Goal: Task Accomplishment & Management: Complete application form

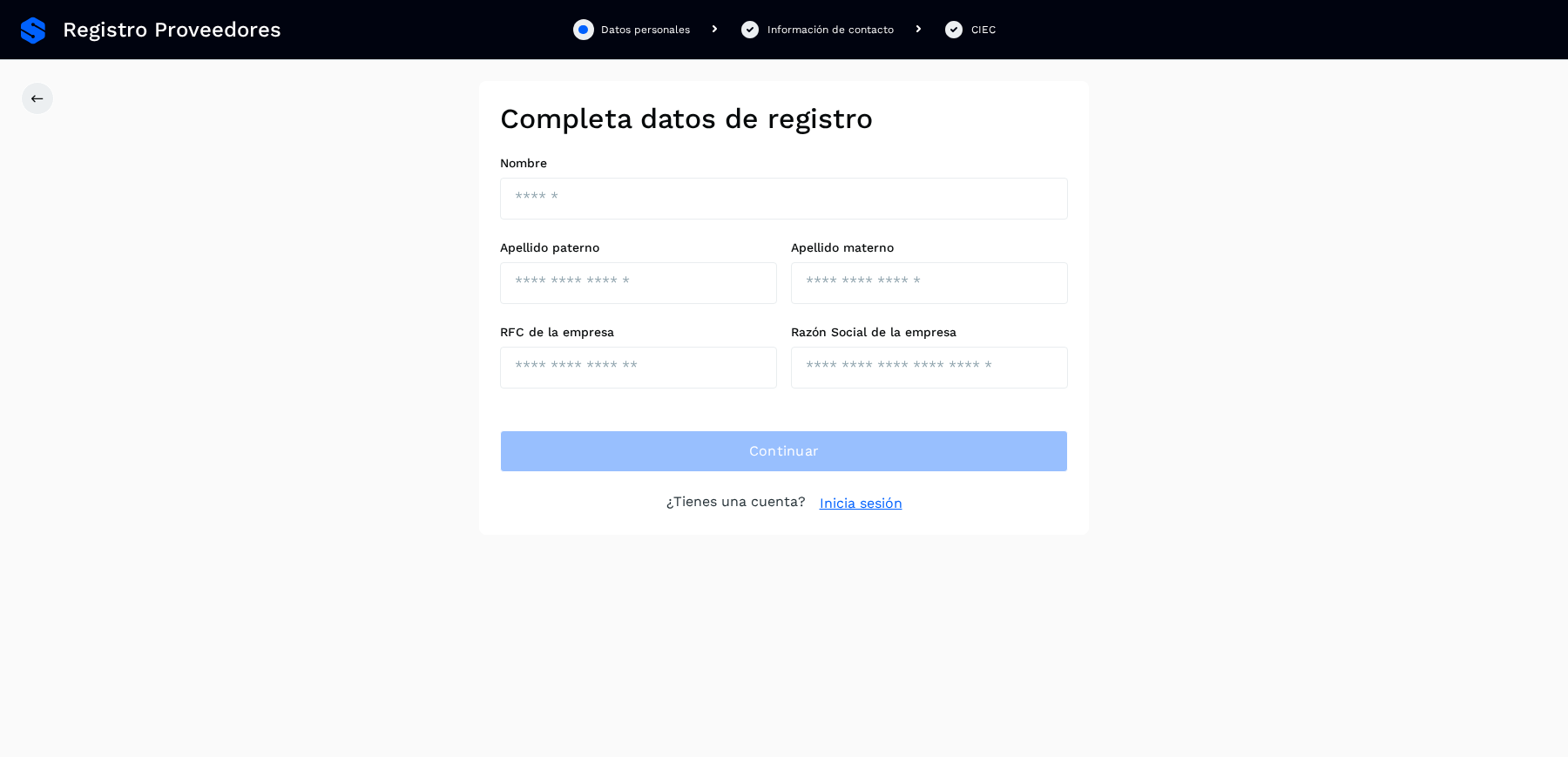
click at [838, 502] on link "Inicia sesión" at bounding box center [861, 504] width 83 height 21
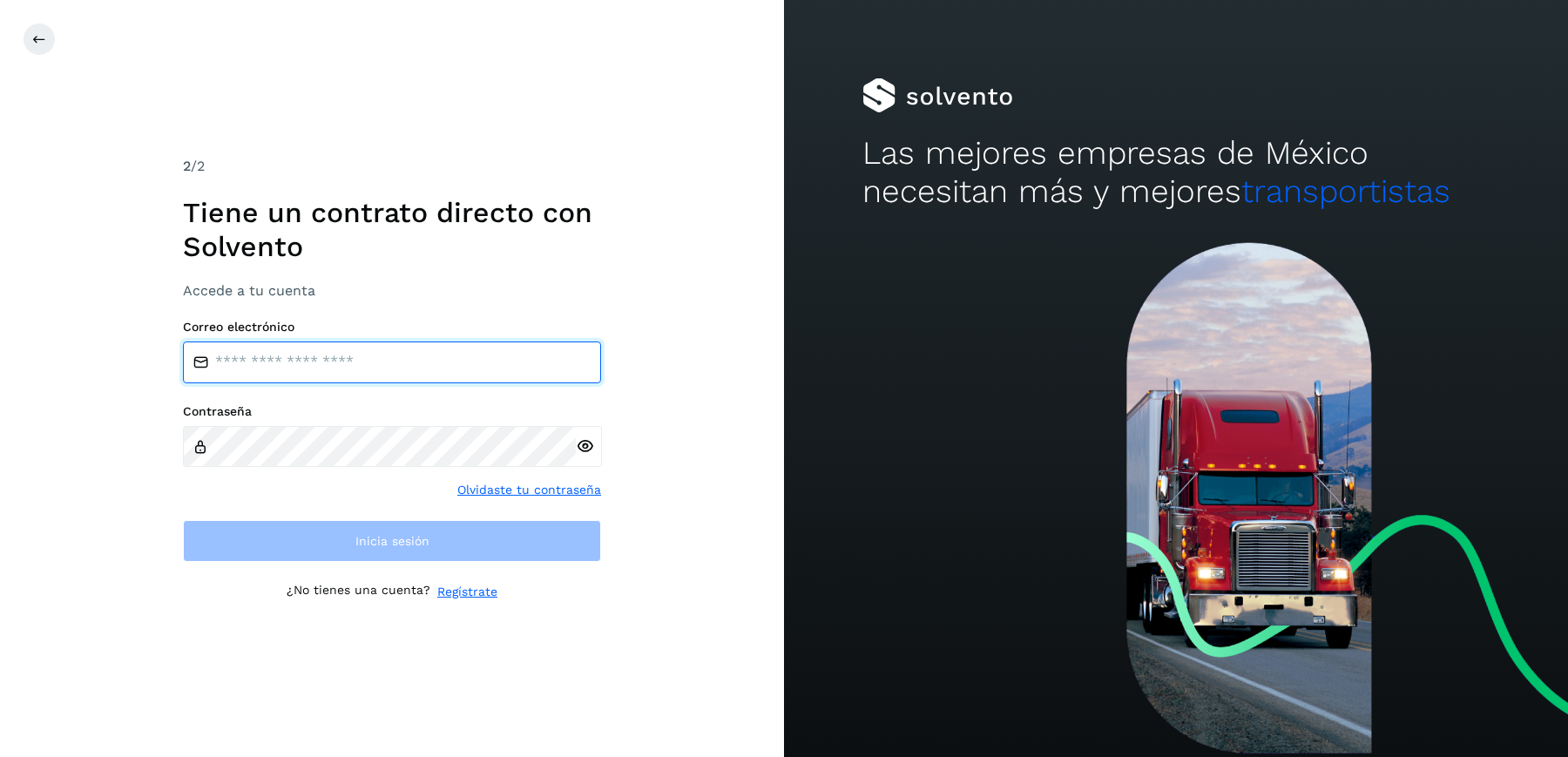
type input "**********"
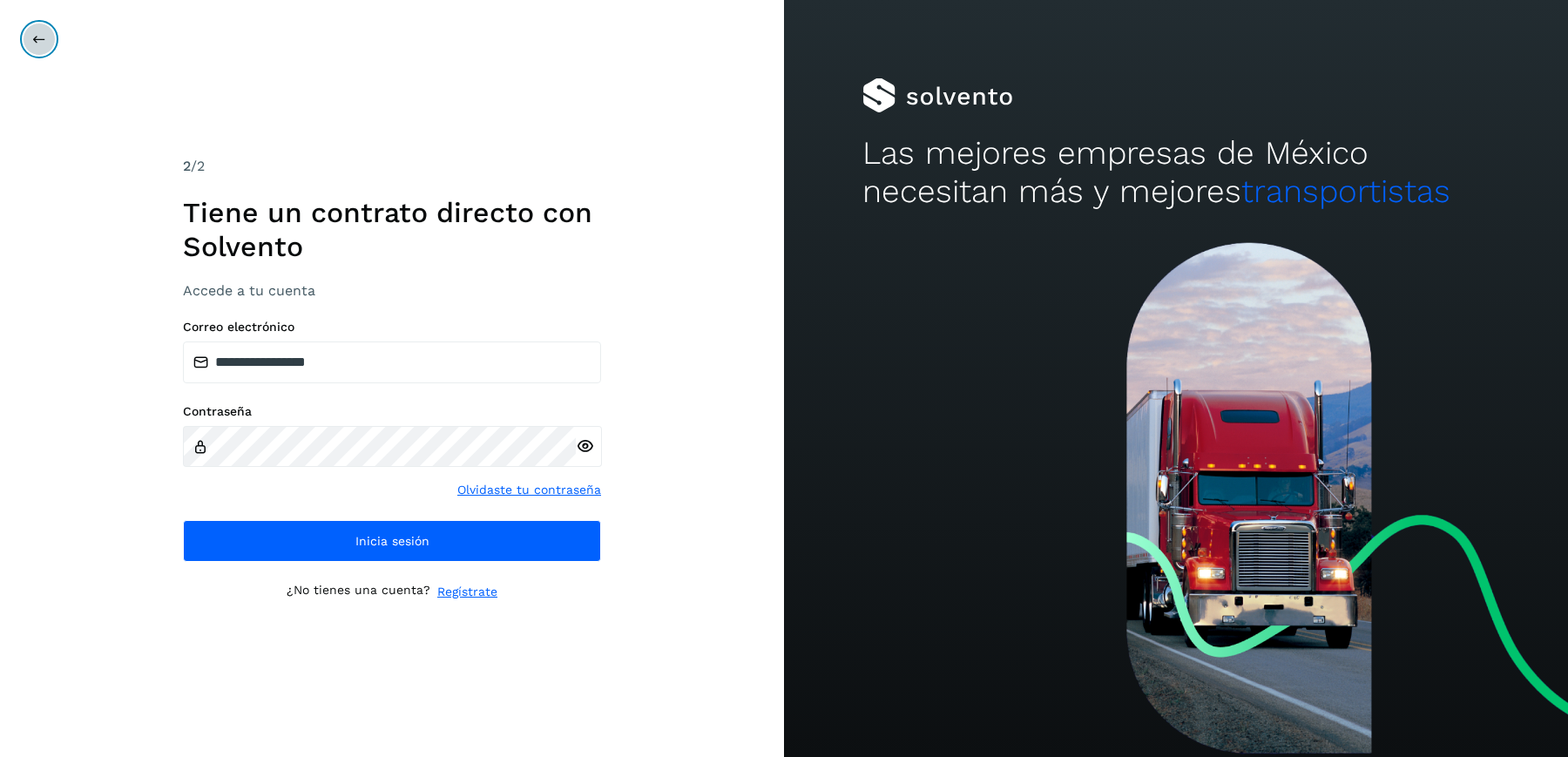
click at [40, 44] on icon at bounding box center [40, 40] width 14 height 14
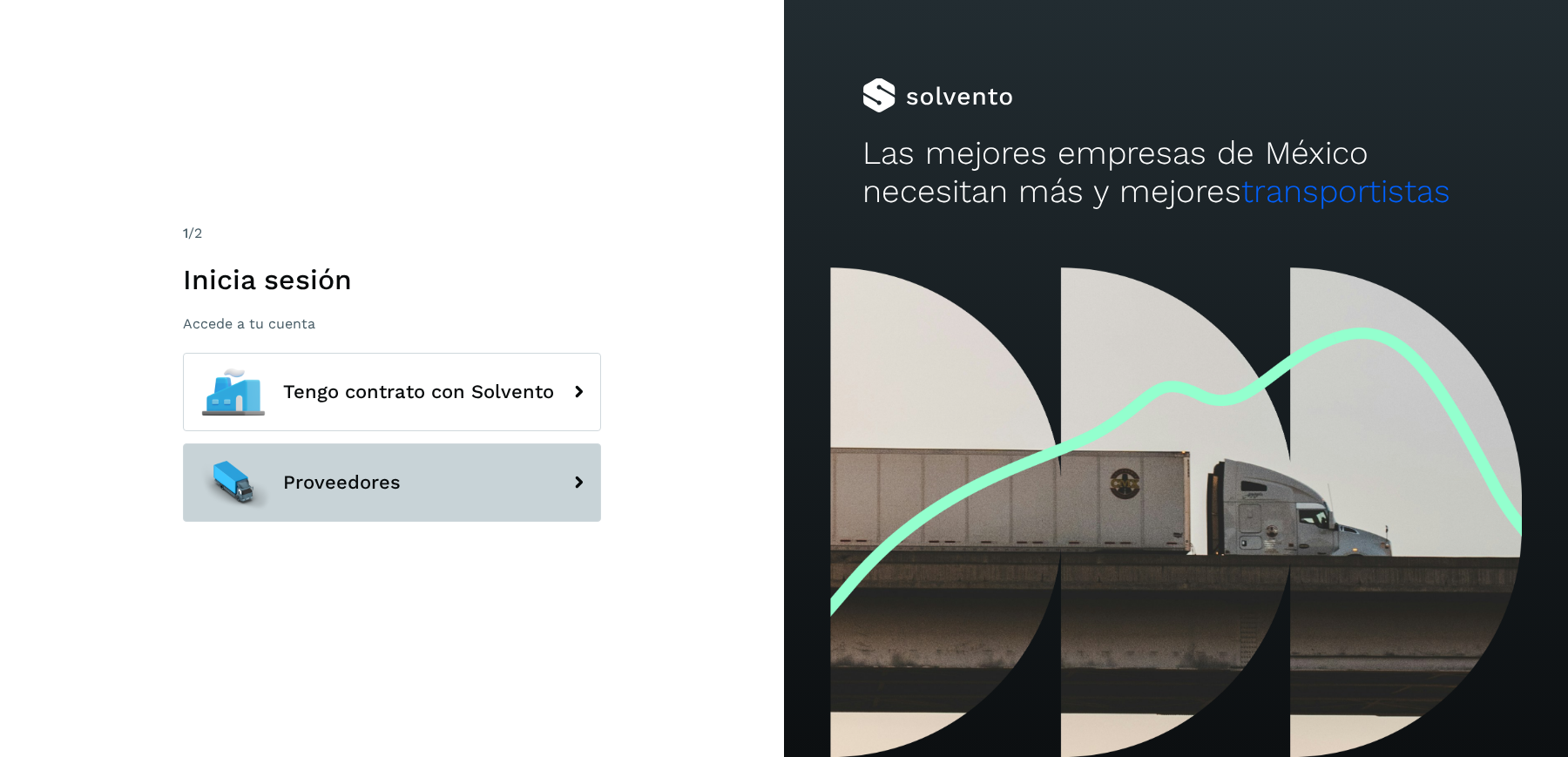
click at [364, 484] on span "Proveedores" at bounding box center [342, 483] width 118 height 21
